Goal: Task Accomplishment & Management: Use online tool/utility

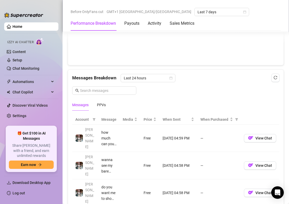
scroll to position [522, 0]
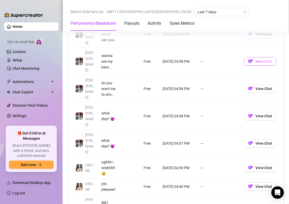
click at [263, 61] on button "View Chat" at bounding box center [260, 61] width 32 height 8
click at [230, 15] on div "Before OnlyFans cut GMT+1 [GEOGRAPHIC_DATA]/[GEOGRAPHIC_DATA] Last 7 days" at bounding box center [176, 12] width 210 height 8
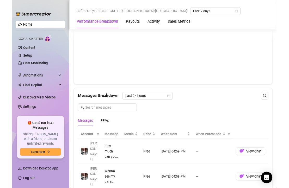
scroll to position [495, 0]
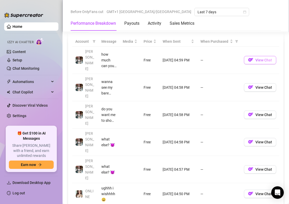
click at [256, 62] on span "View Chat" at bounding box center [264, 60] width 17 height 4
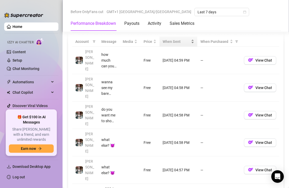
scroll to position [443, 0]
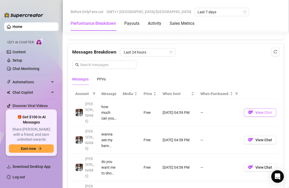
click at [256, 114] on span "View Chat" at bounding box center [264, 112] width 17 height 4
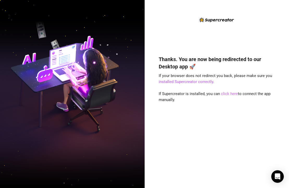
click at [228, 95] on link "click here" at bounding box center [229, 93] width 17 height 5
click at [2, 118] on img at bounding box center [72, 93] width 145 height 181
